Goal: Answer question/provide support

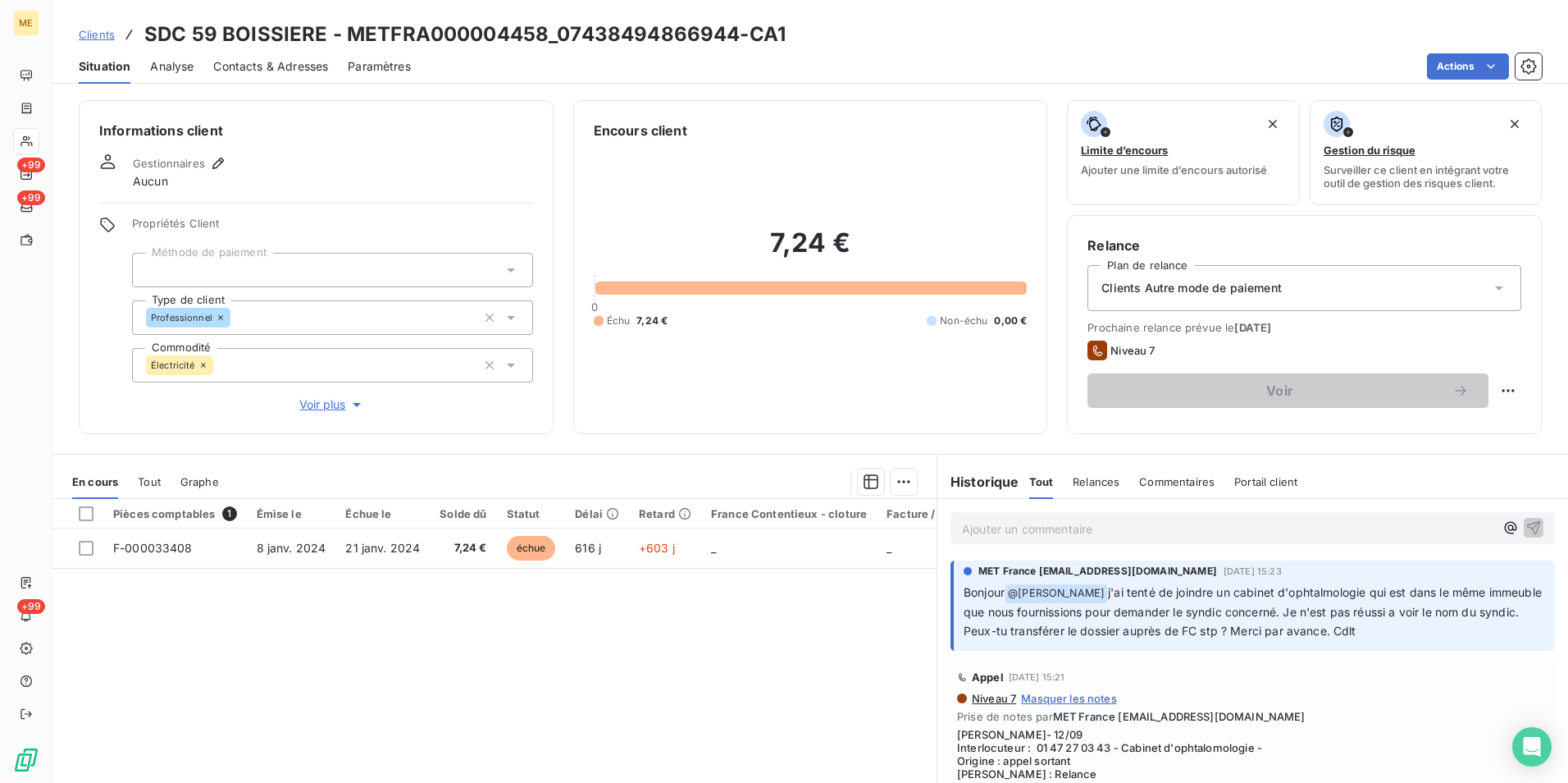
drag, startPoint x: 1205, startPoint y: 606, endPoint x: 1437, endPoint y: 637, distance: 234.1
click at [1437, 637] on p "Bonjour @ Bélinda Thomont j'ai tenté de joindre un cabinet d'ophtalmologie qui …" at bounding box center [1254, 612] width 582 height 57
click at [574, 685] on div "Pièces comptables 1 Émise le Échue le Solde dû Statut Délai Retard France Conte…" at bounding box center [495, 657] width 884 height 316
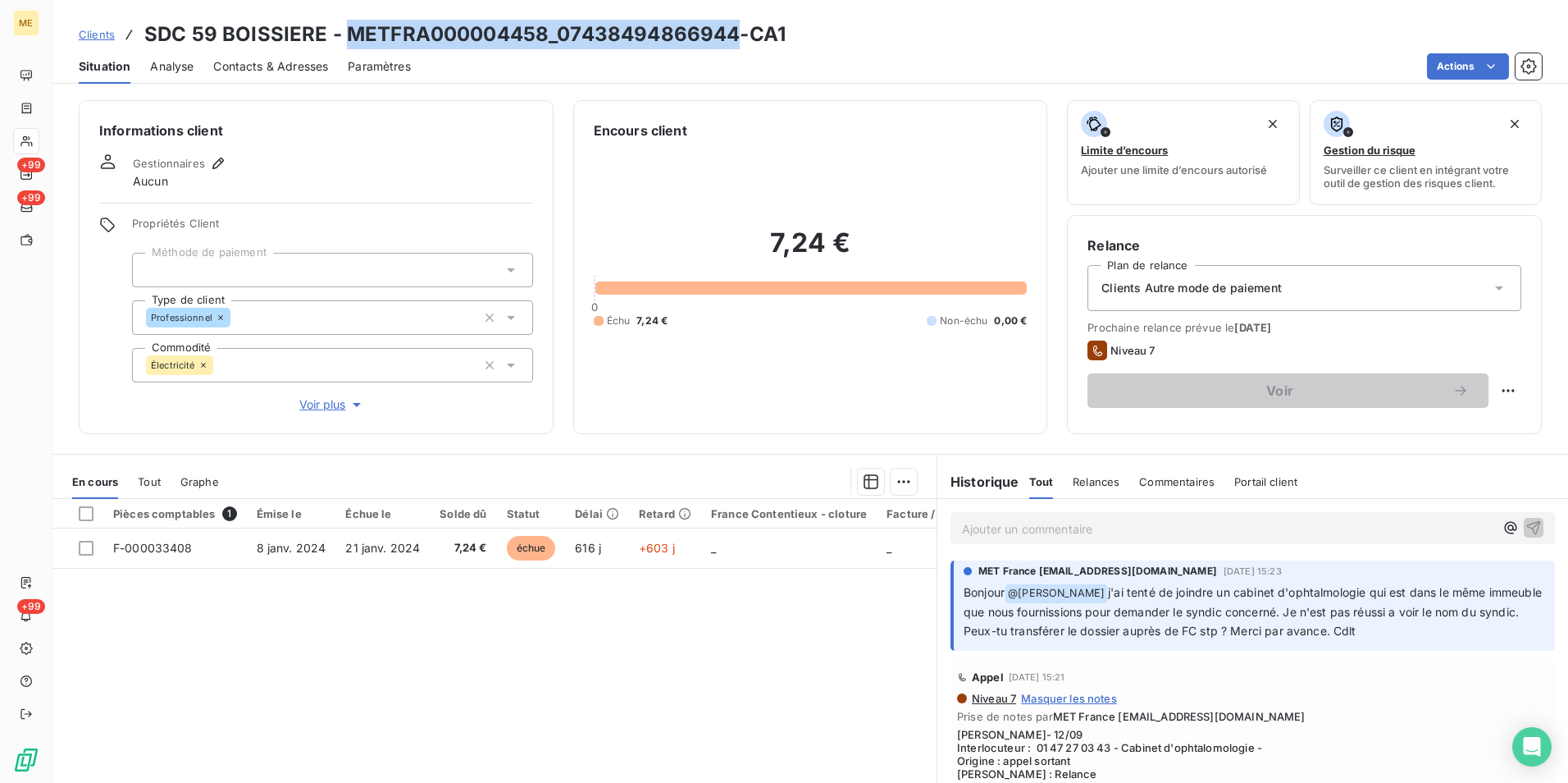
drag, startPoint x: 737, startPoint y: 27, endPoint x: 342, endPoint y: 32, distance: 395.0
click at [342, 32] on h3 "SDC 59 BOISSIERE - METFRA000004458_07438494866944-CA1" at bounding box center [464, 34] width 641 height 30
copy h3 "METFRA000004458_07438494866944"
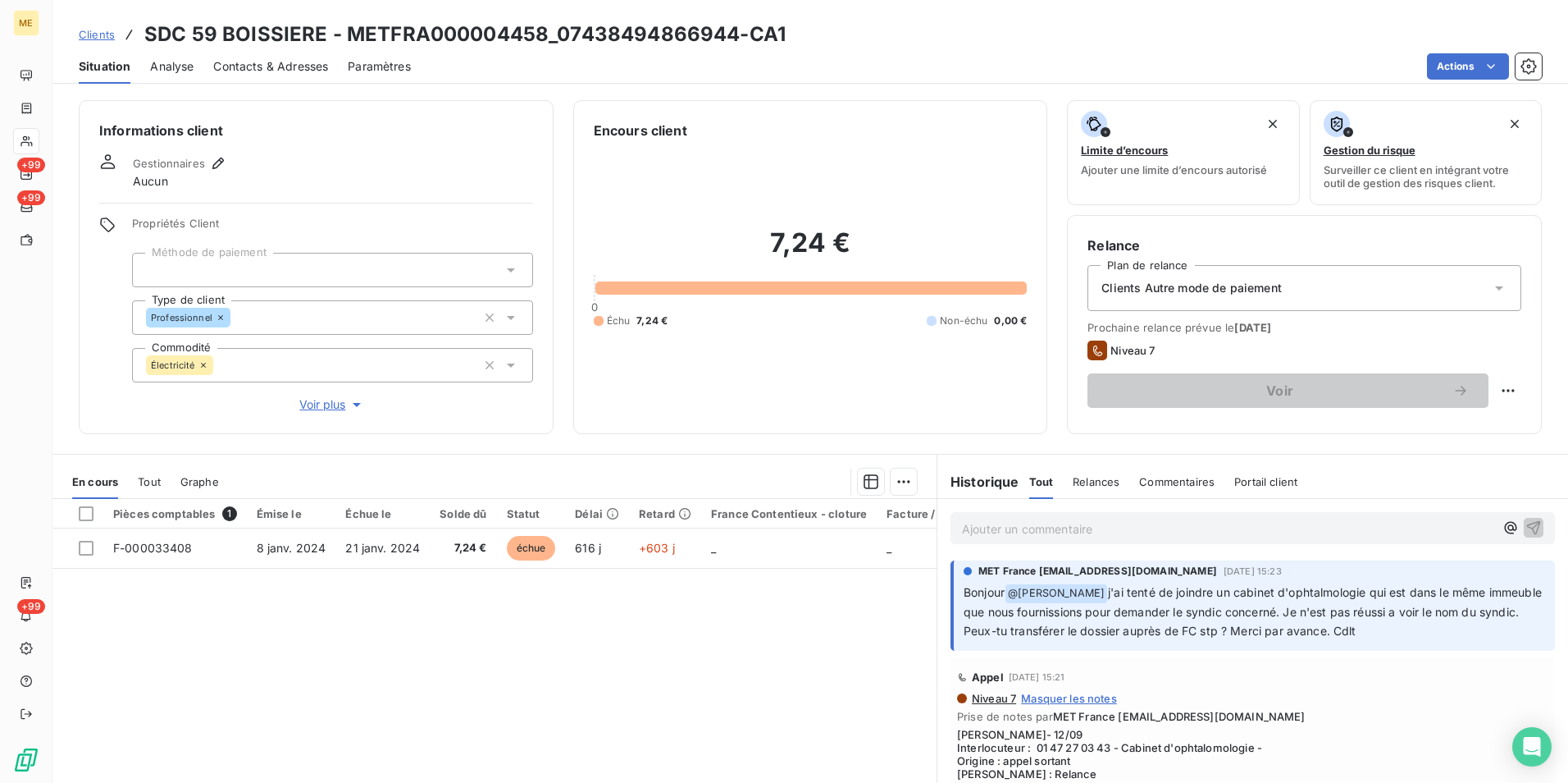
click at [1062, 527] on p "Ajouter un commentaire ﻿" at bounding box center [1228, 528] width 533 height 21
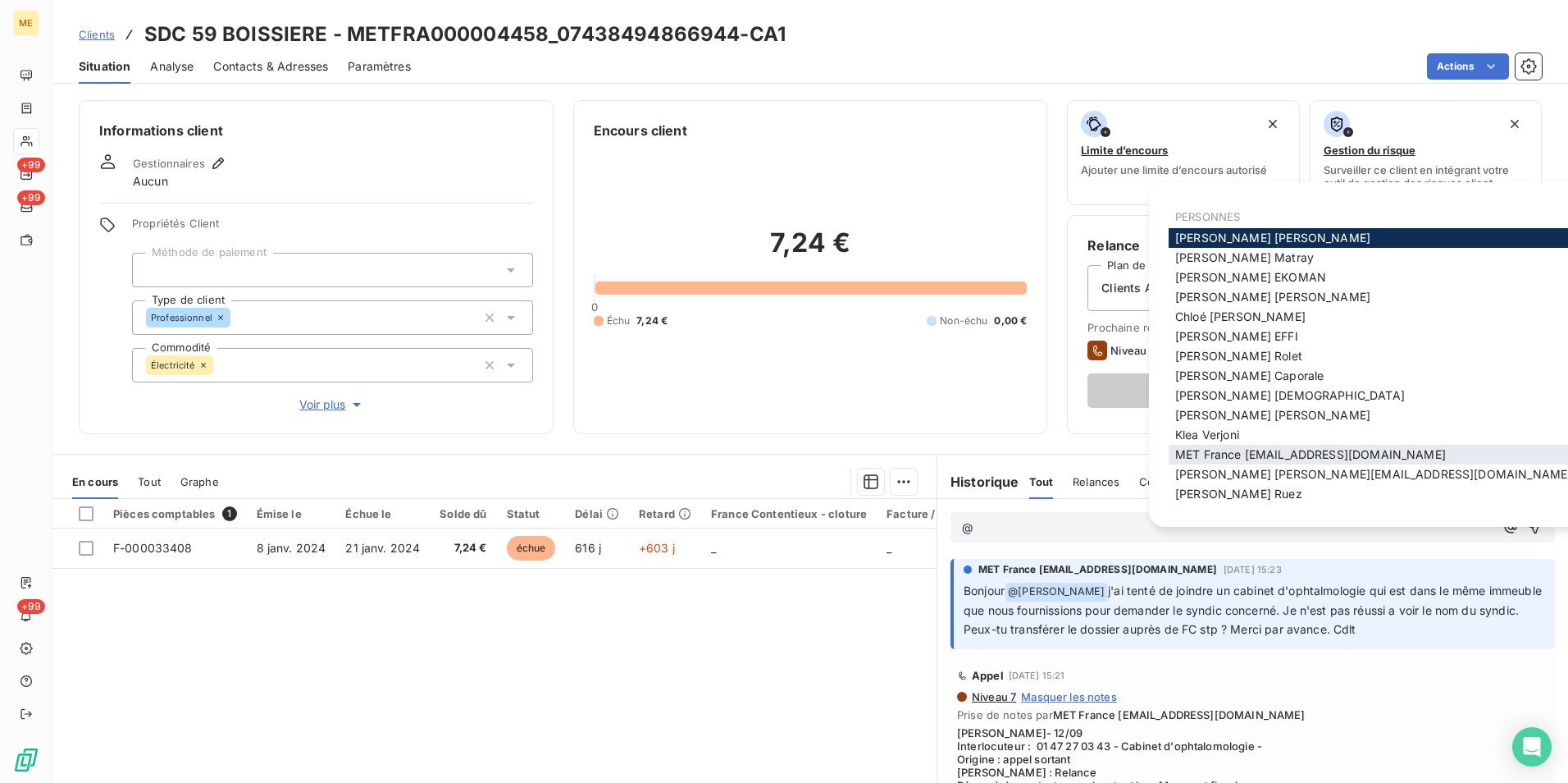
click at [1270, 455] on span "MET France met-france@recouvrement.met.com" at bounding box center [1311, 455] width 271 height 14
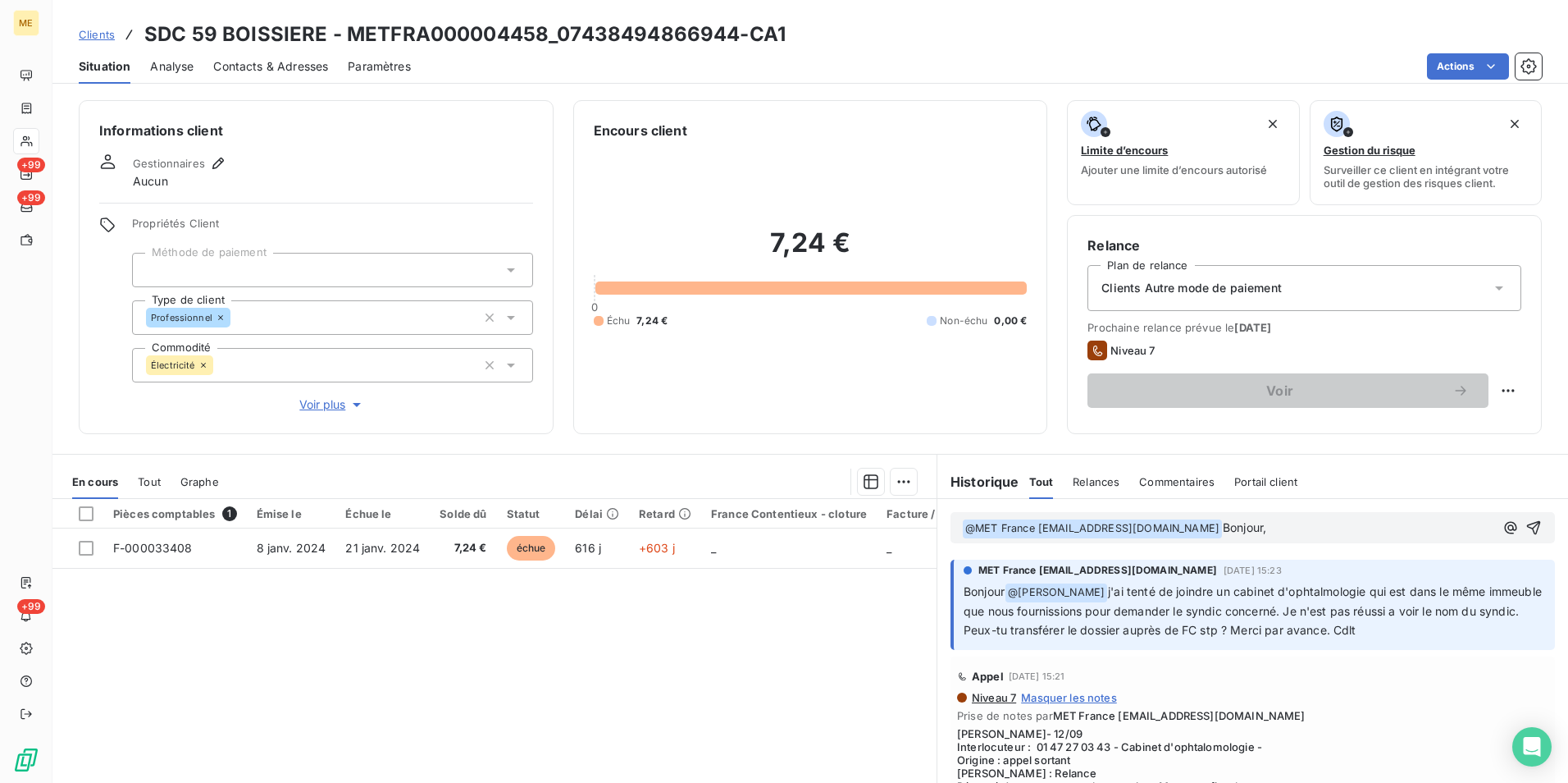
click at [268, 51] on div "Contacts & Adresses" at bounding box center [271, 66] width 115 height 34
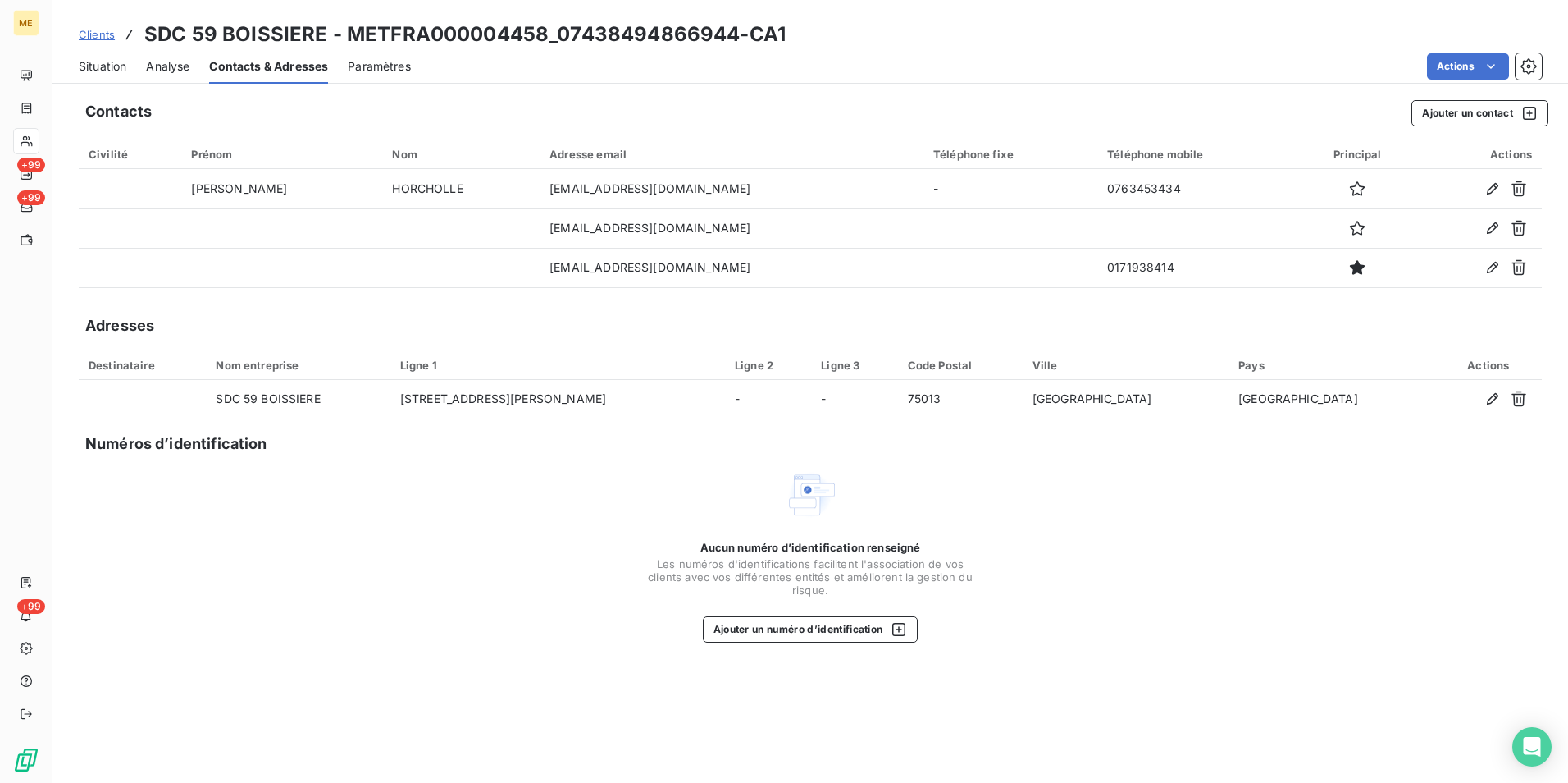
click at [121, 58] on span "Situation" at bounding box center [102, 66] width 48 height 16
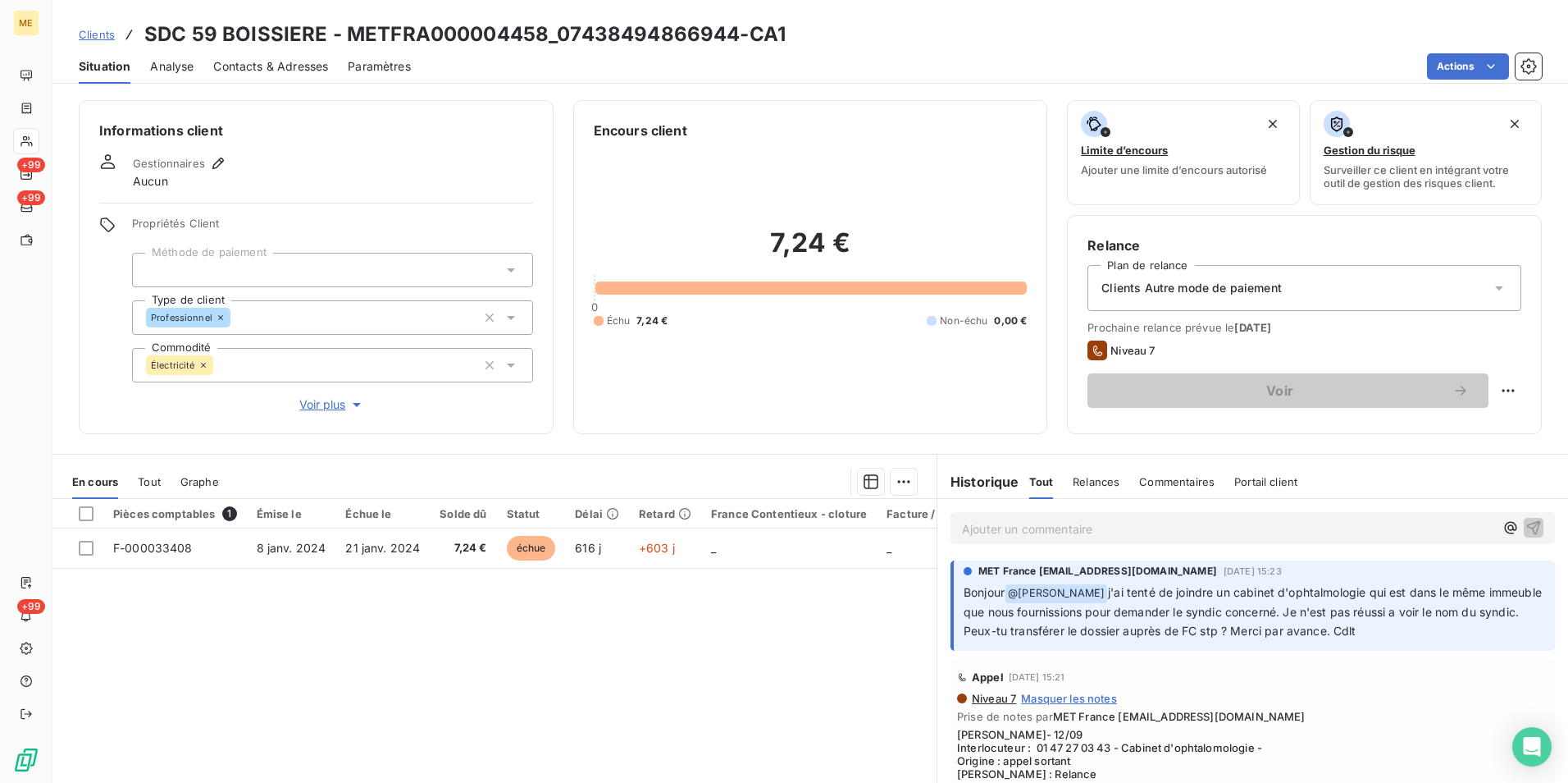
scroll to position [82, 0]
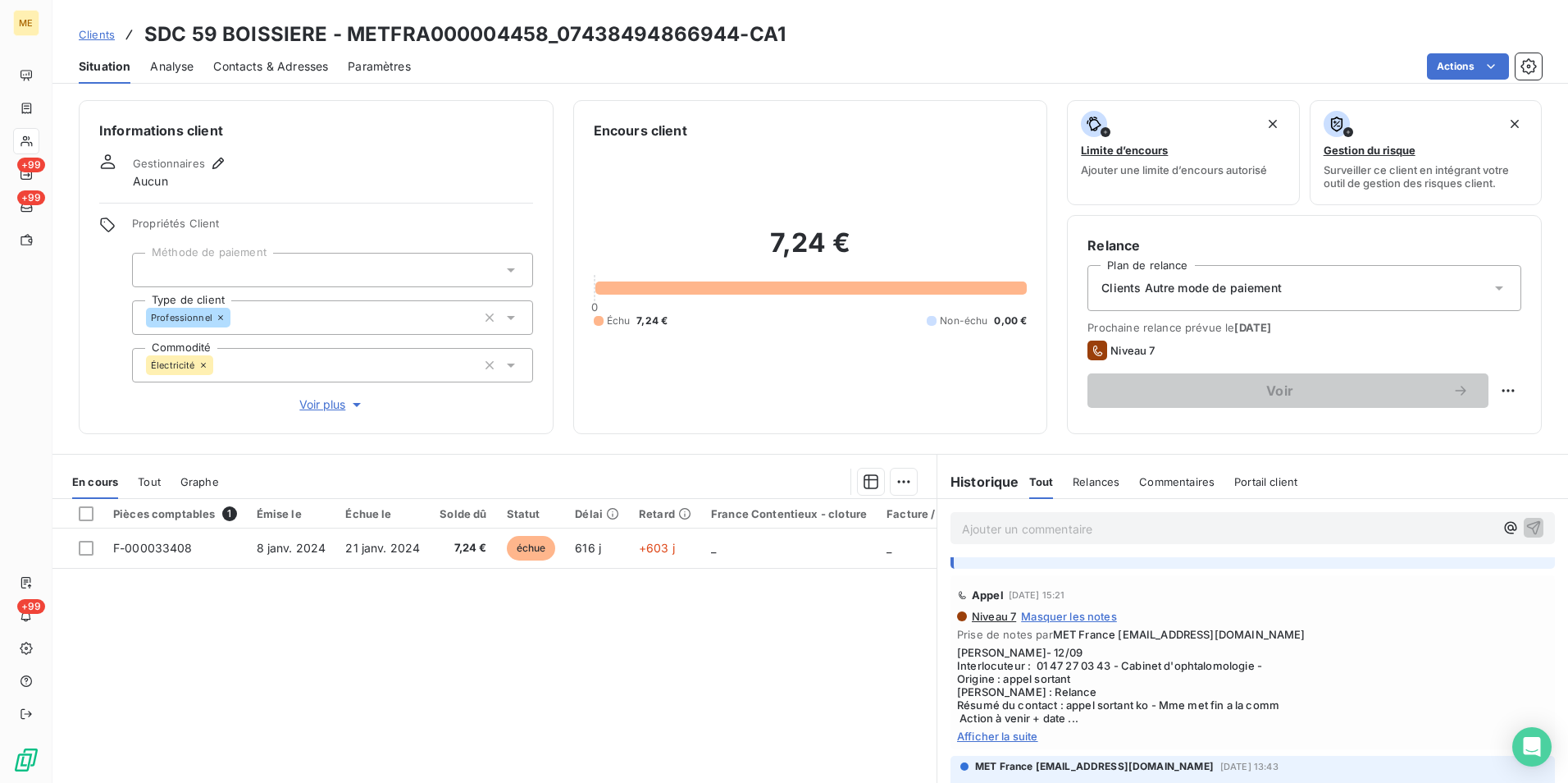
click at [985, 743] on div "Appel 12 sept. 2025, 15:21 Niveau 7 Masquer les notes Prise de notes par MET Fr…" at bounding box center [1252, 662] width 604 height 174
click at [1023, 735] on span "Afficher la suite" at bounding box center [1252, 735] width 592 height 13
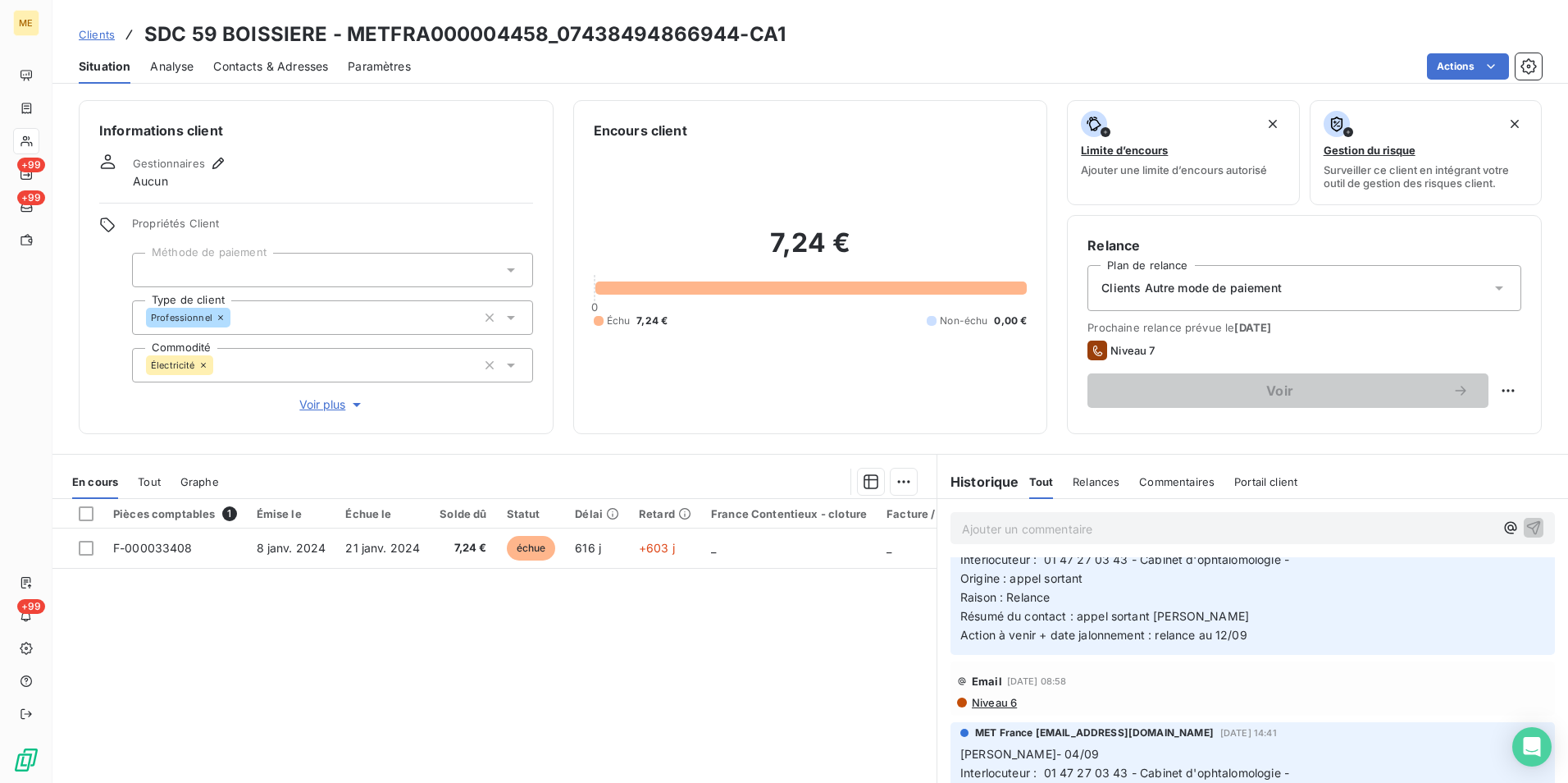
scroll to position [574, 0]
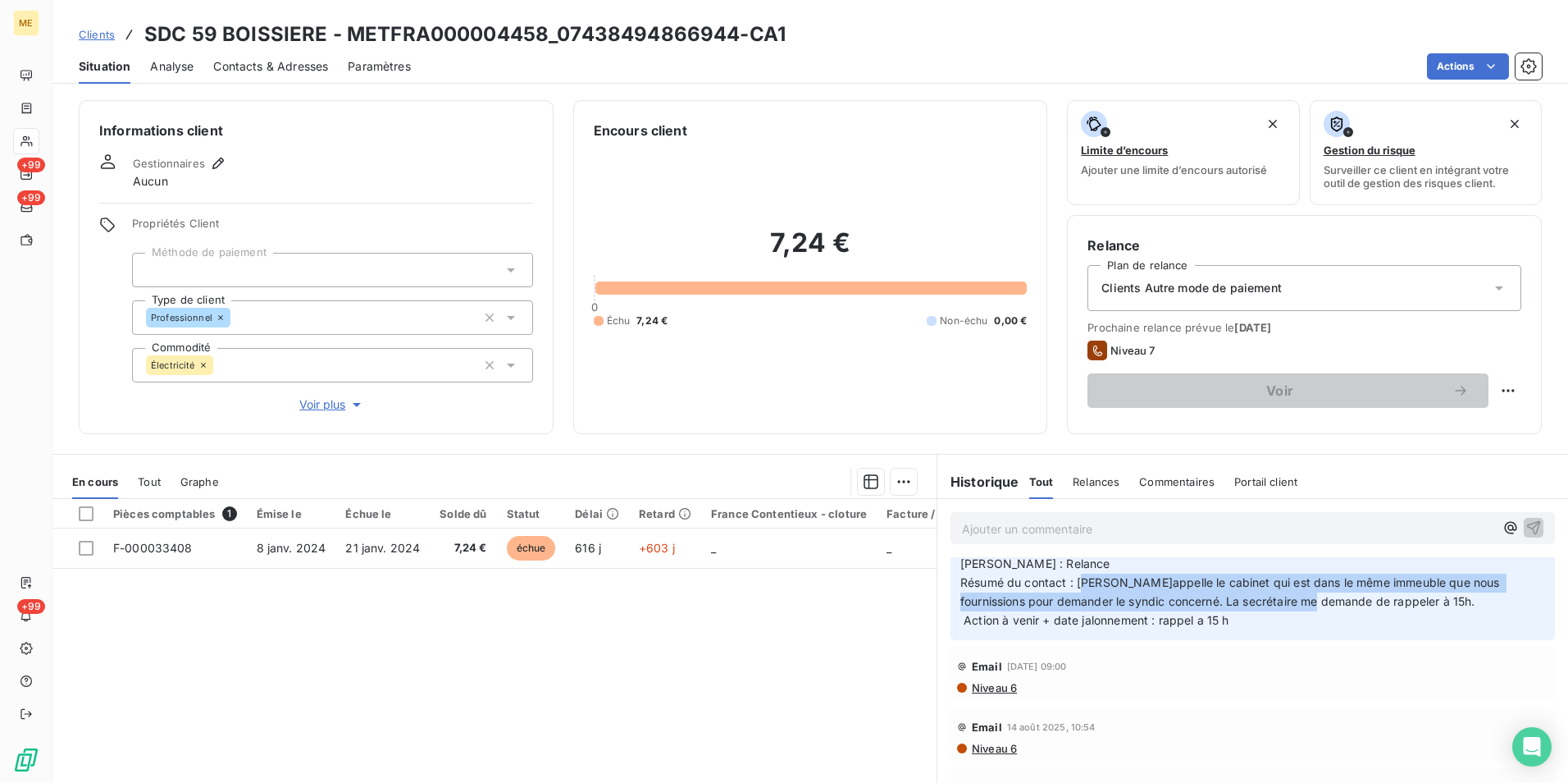
drag, startPoint x: 1157, startPoint y: 582, endPoint x: 1425, endPoint y: 600, distance: 268.6
click at [1425, 600] on p "Lisa- 04/09 Interlocuteur : 01 47 27 03 43 - Cabinet d'ophtalomologie - Origine…" at bounding box center [1252, 564] width 585 height 131
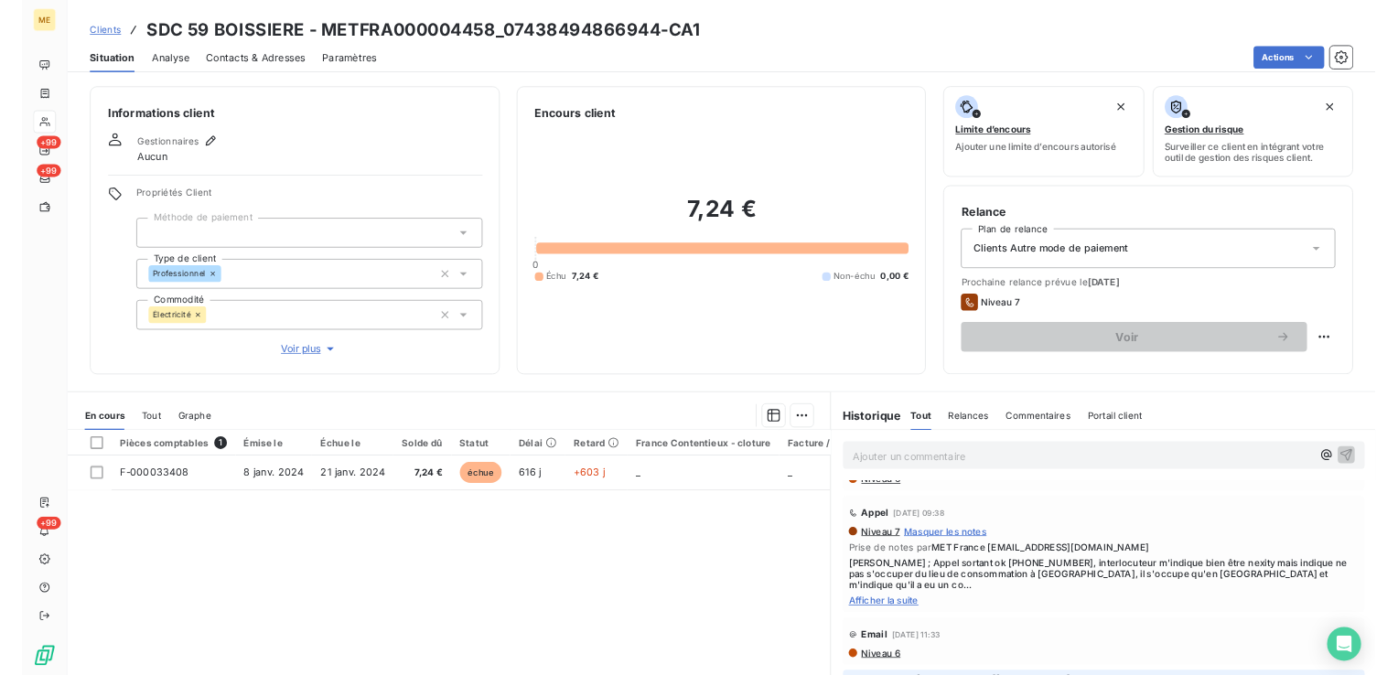
scroll to position [1281, 0]
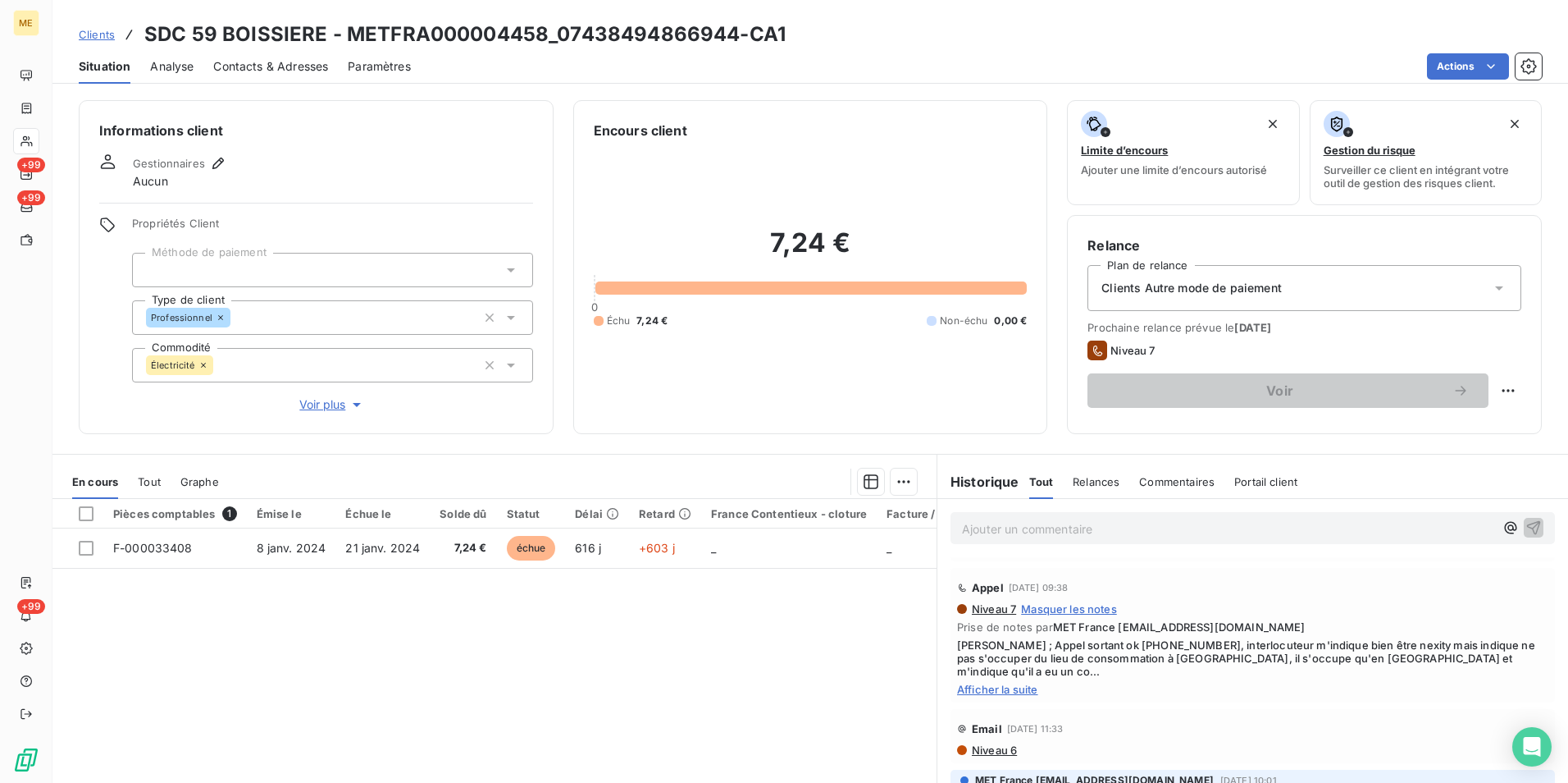
click at [1030, 683] on span "Afficher la suite" at bounding box center [1252, 689] width 592 height 13
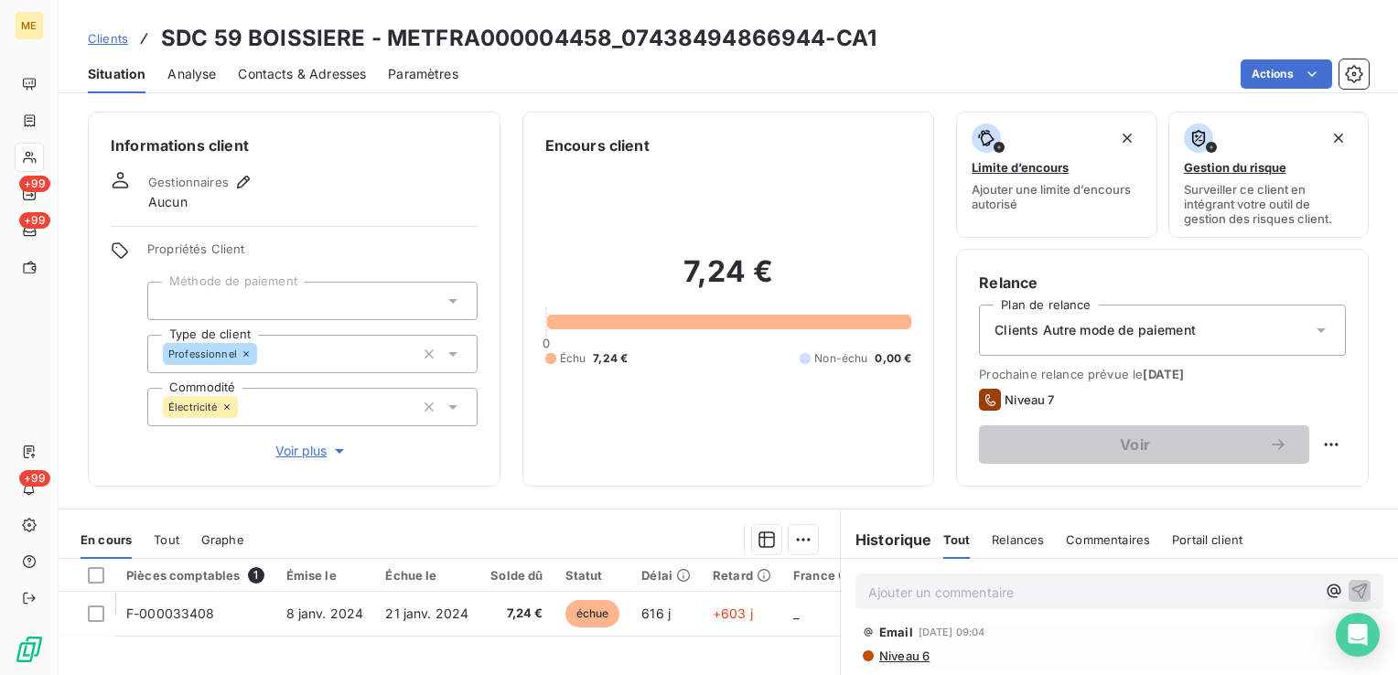
scroll to position [1322, 0]
